Goal: Find specific page/section: Find specific page/section

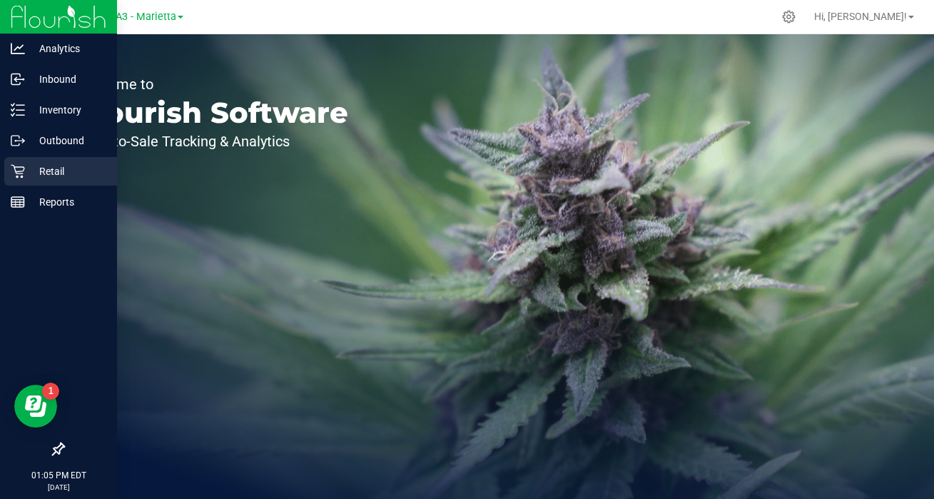
click at [72, 166] on p "Retail" at bounding box center [68, 171] width 86 height 17
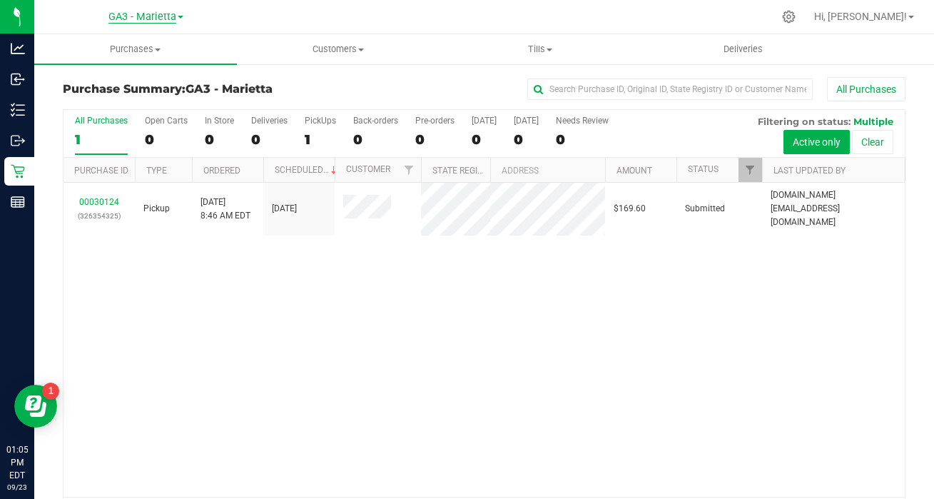
click at [146, 18] on span "GA3 - Marietta" at bounding box center [142, 17] width 68 height 13
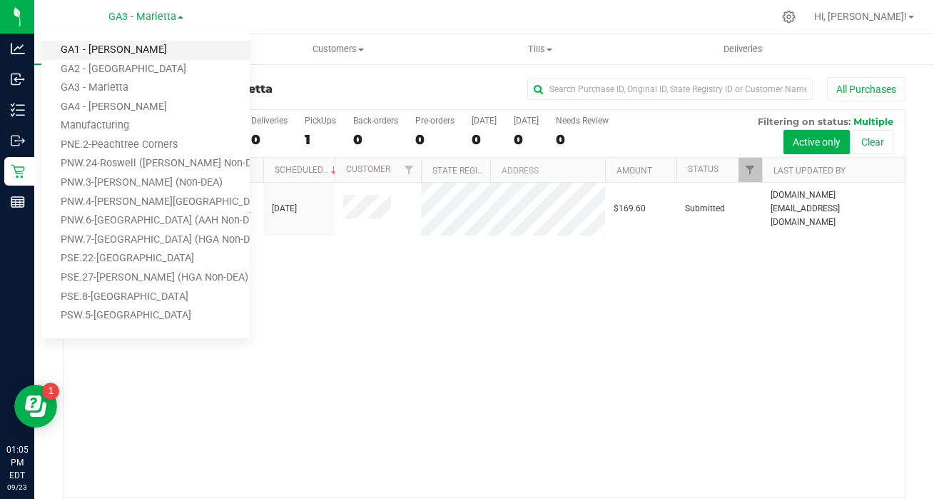
click at [122, 52] on link "GA1 - [PERSON_NAME]" at bounding box center [145, 50] width 208 height 19
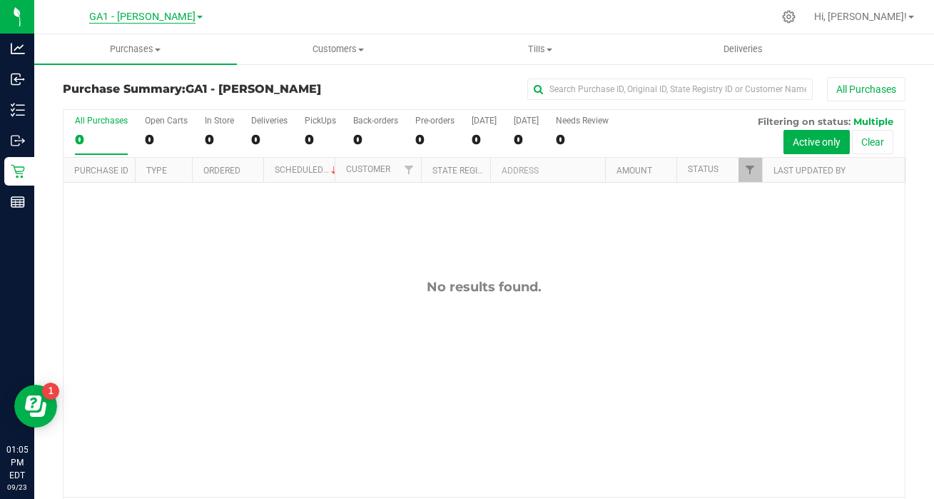
click at [172, 18] on span "GA1 - [PERSON_NAME]" at bounding box center [142, 17] width 106 height 13
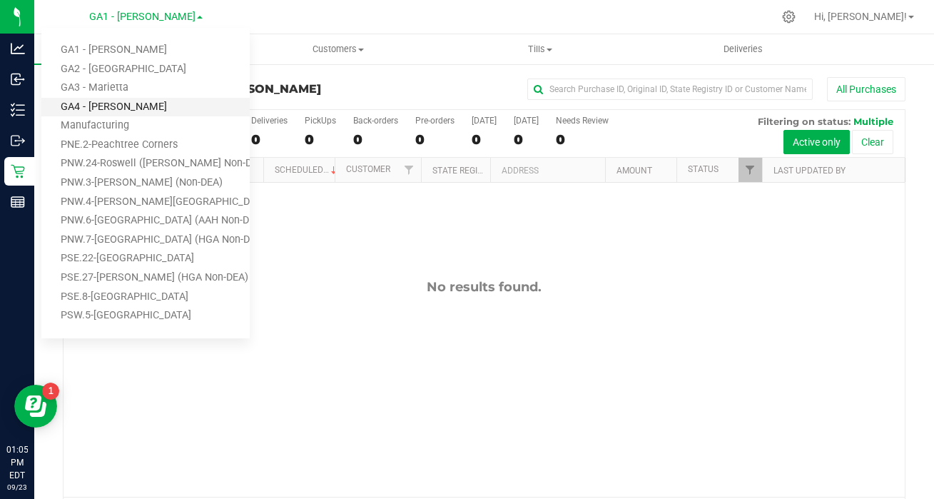
click at [110, 109] on link "GA4 - [PERSON_NAME]" at bounding box center [145, 107] width 208 height 19
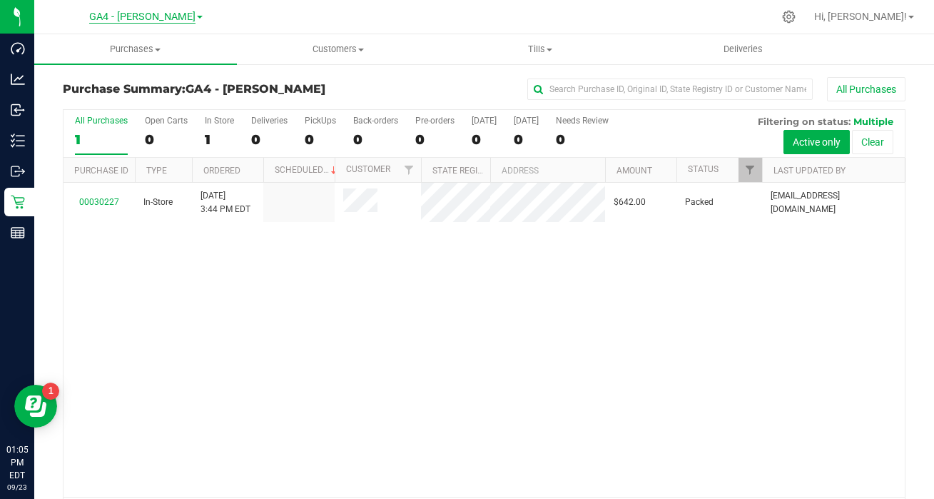
click at [157, 23] on span "GA4 - [PERSON_NAME]" at bounding box center [142, 17] width 106 height 13
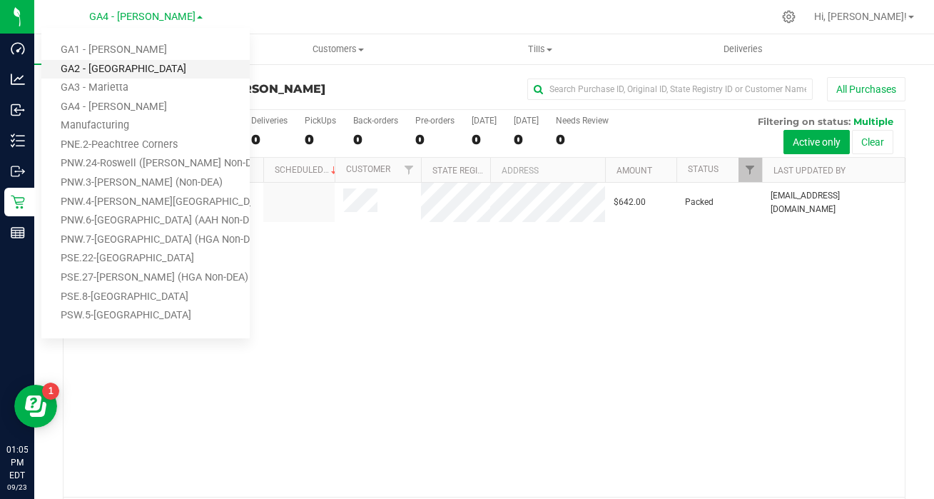
click at [123, 71] on link "GA2 - [GEOGRAPHIC_DATA]" at bounding box center [145, 69] width 208 height 19
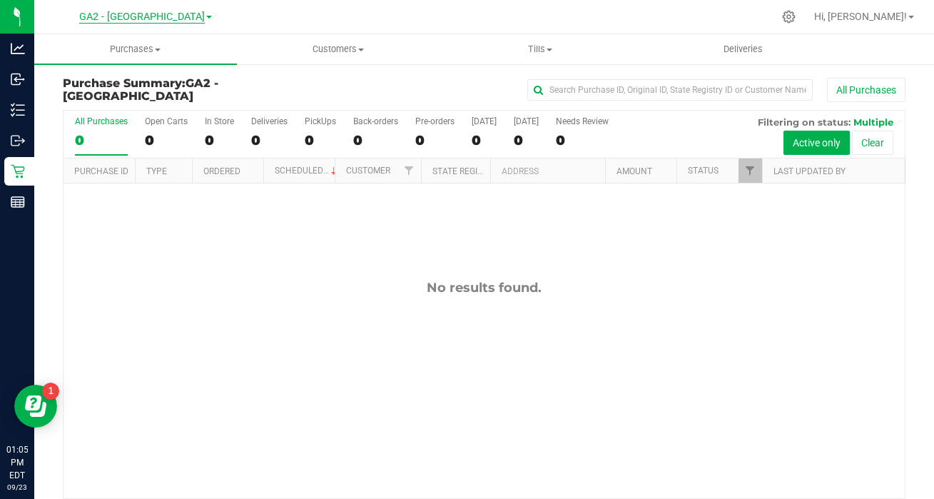
click at [172, 18] on span "GA2 - [GEOGRAPHIC_DATA]" at bounding box center [142, 17] width 126 height 13
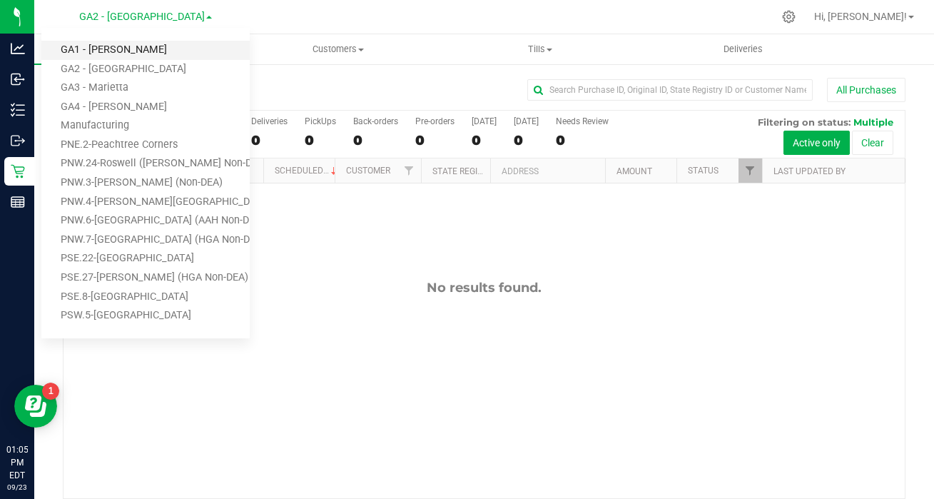
click at [148, 51] on link "GA1 - [PERSON_NAME]" at bounding box center [145, 50] width 208 height 19
